Goal: Find specific page/section: Find specific page/section

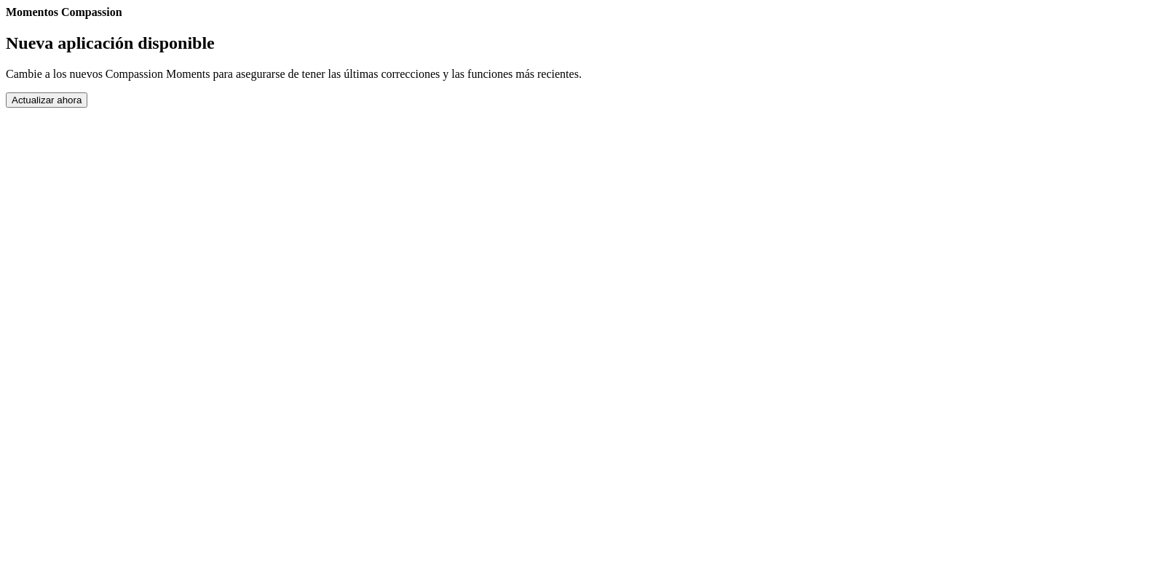
click at [6, 19] on link "Completed Moments" at bounding box center [6, 19] width 0 height 0
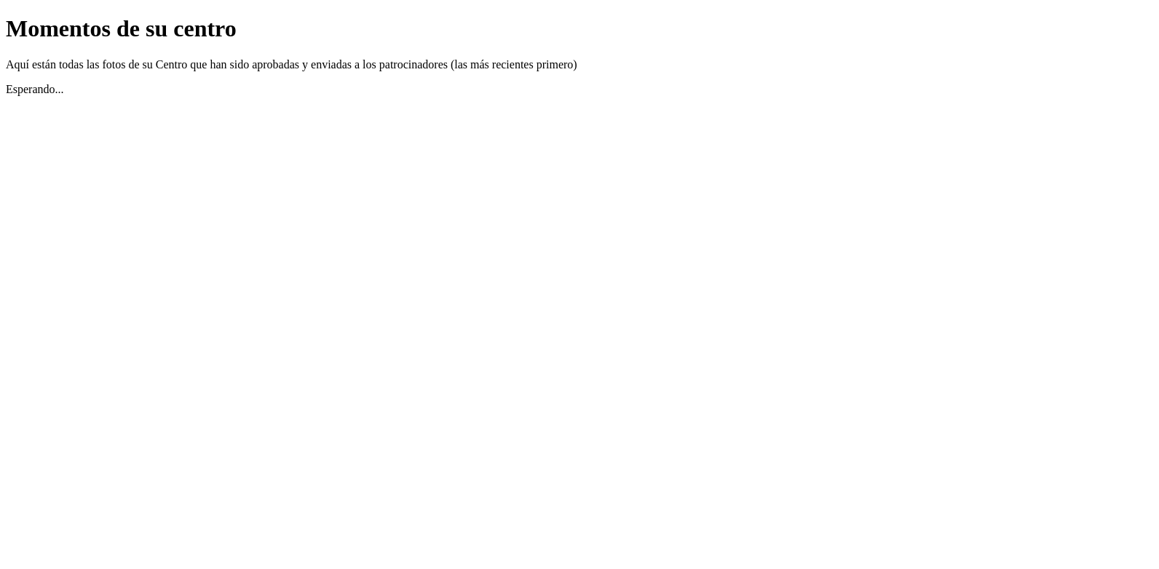
click at [6, 15] on link "Atrás" at bounding box center [6, 15] width 0 height 0
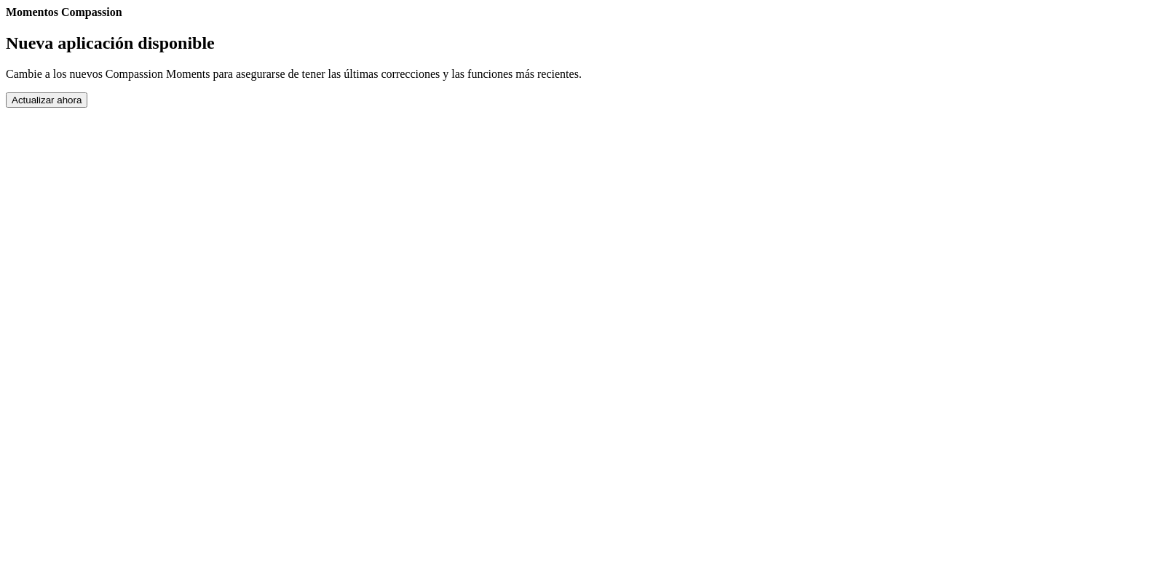
click at [87, 108] on button "Actualizar ahora" at bounding box center [47, 99] width 82 height 15
